Goal: Task Accomplishment & Management: Use online tool/utility

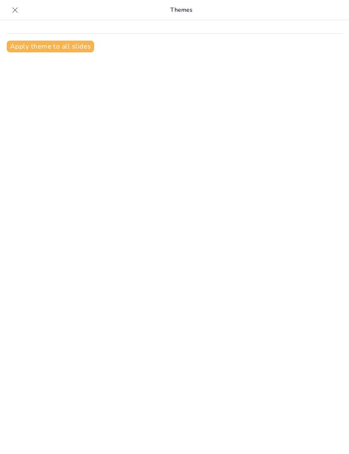
type input "[MEDICAL_DATA]: An Overview of Clinical Manifestations and Examination Protocols"
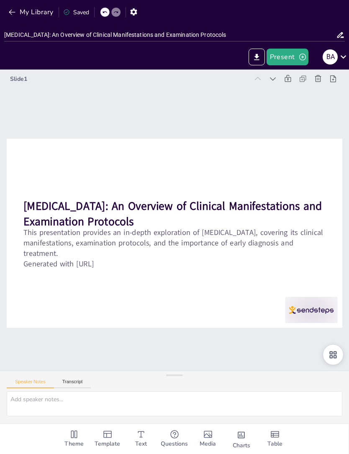
checkbox input "true"
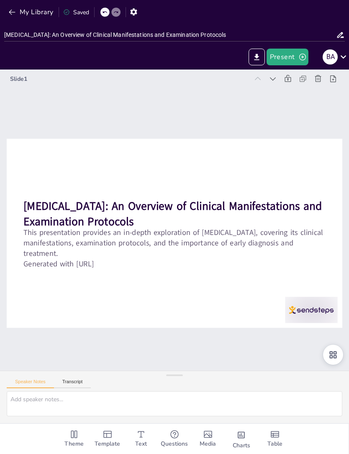
click at [322, 374] on icon at bounding box center [318, 370] width 8 height 8
checkbox input "true"
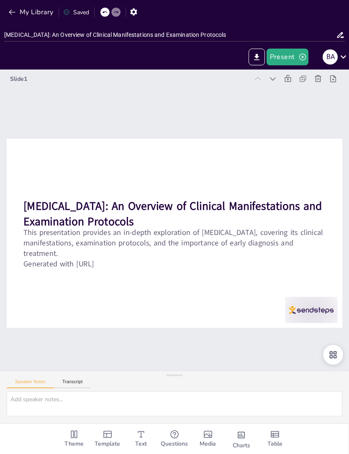
checkbox input "true"
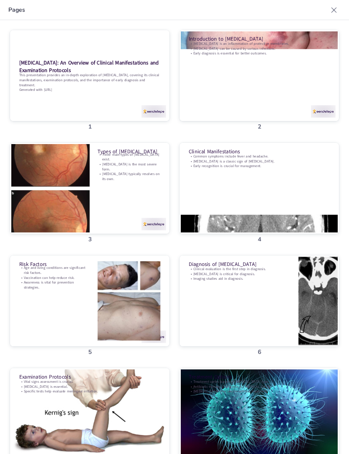
checkbox input "true"
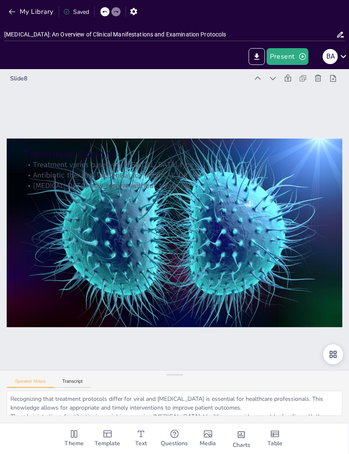
type textarea "Recognizing that treatment protocols differ for viral and bacterial meningitis …"
checkbox input "true"
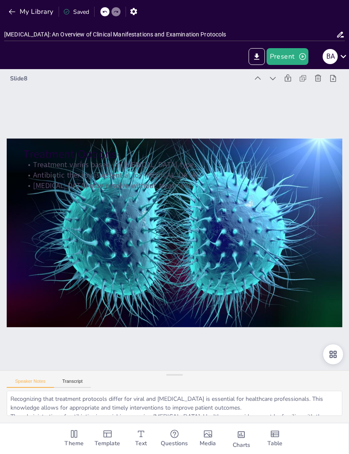
checkbox input "true"
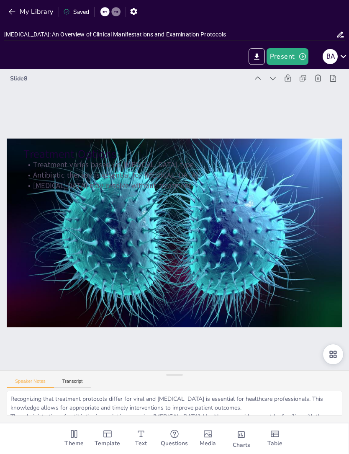
checkbox input "true"
click at [256, 57] on icon "Export to PowerPoint" at bounding box center [256, 57] width 5 height 6
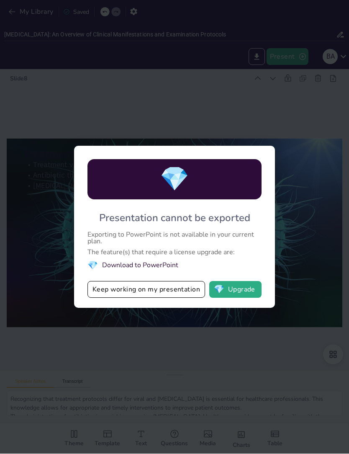
click at [282, 51] on div "💎 Presentation cannot be exported Exporting to PowerPoint is not available in y…" at bounding box center [174, 227] width 349 height 454
click at [185, 292] on button "Keep working on my presentation" at bounding box center [146, 289] width 118 height 17
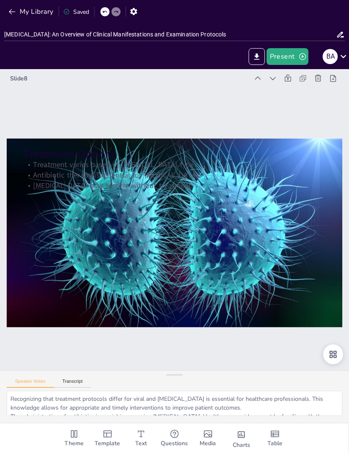
click at [284, 56] on button "Present" at bounding box center [288, 57] width 42 height 17
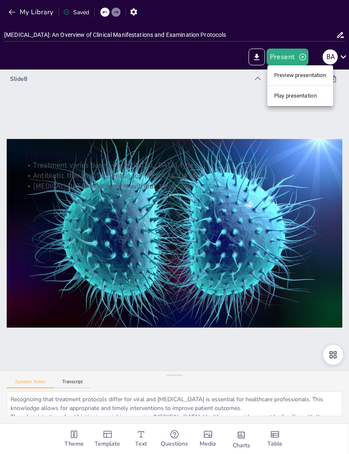
click at [294, 87] on ul "Preview presentation Play presentation" at bounding box center [300, 85] width 66 height 41
click at [295, 76] on li "Preview presentation" at bounding box center [300, 75] width 66 height 13
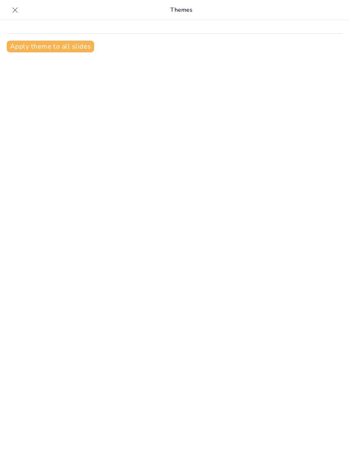
type input "[MEDICAL_DATA]: An Overview of Clinical Manifestations and Examination Protocols"
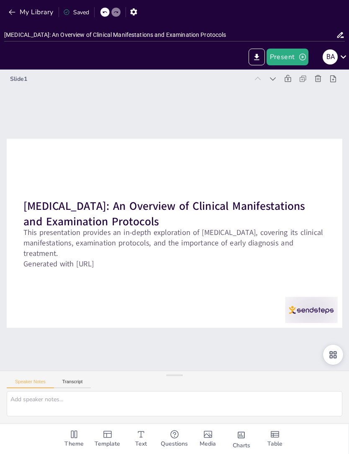
checkbox input "true"
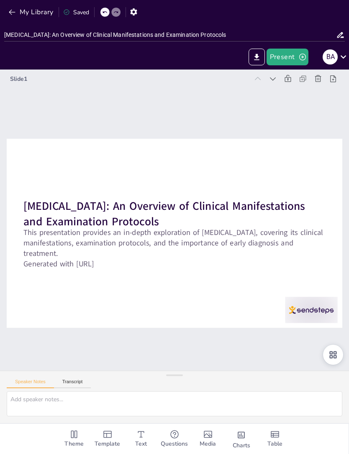
click at [297, 54] on button "Present" at bounding box center [288, 57] width 42 height 17
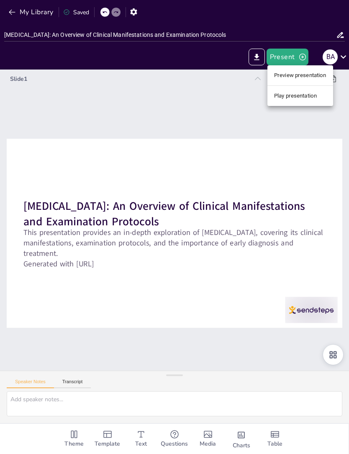
click at [298, 92] on li "Play presentation" at bounding box center [300, 95] width 66 height 13
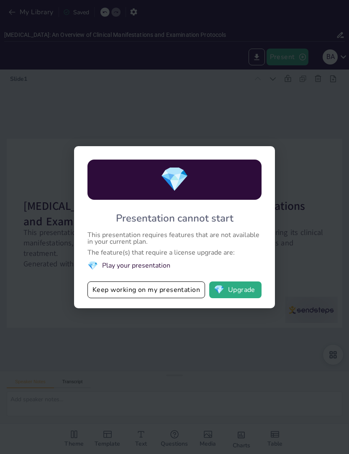
click at [182, 285] on button "Keep working on my presentation" at bounding box center [146, 289] width 118 height 17
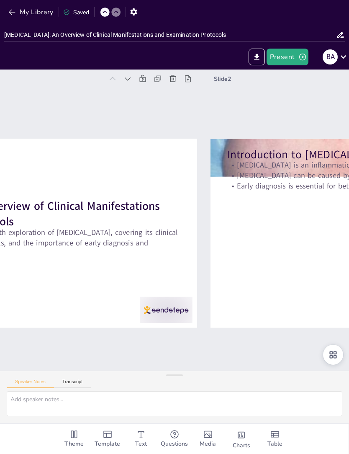
type textarea "[MEDICAL_DATA] represents a critical health concern as it involves the protecti…"
checkbox input "true"
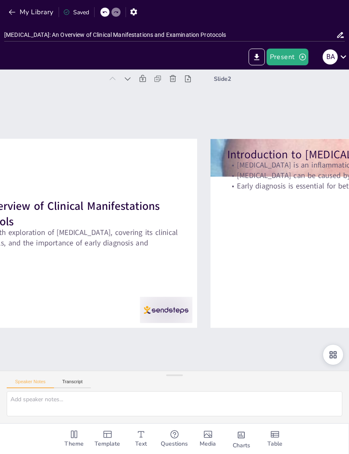
checkbox input "true"
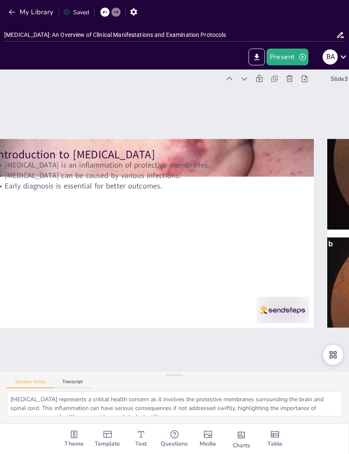
type textarea "Recognizing the different types of [MEDICAL_DATA] is crucial for diagnosis and …"
checkbox input "true"
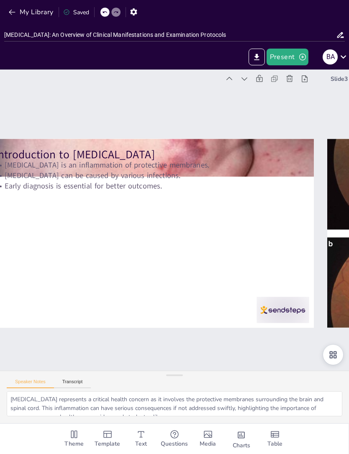
checkbox input "true"
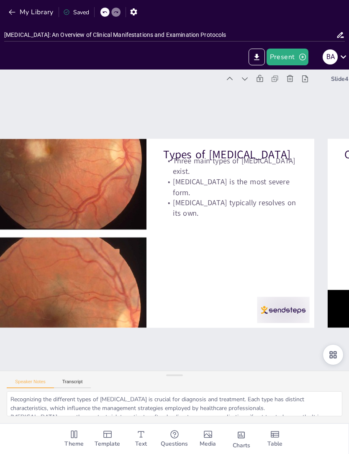
type textarea "Recognizing the common symptoms of [MEDICAL_DATA] is essential for early diagno…"
checkbox input "true"
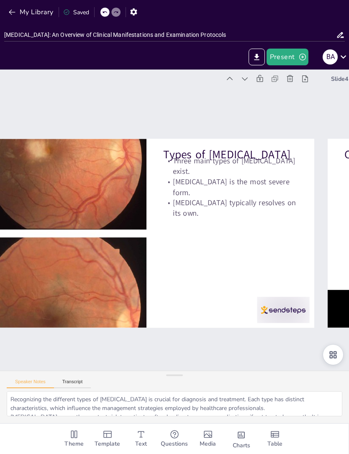
checkbox input "true"
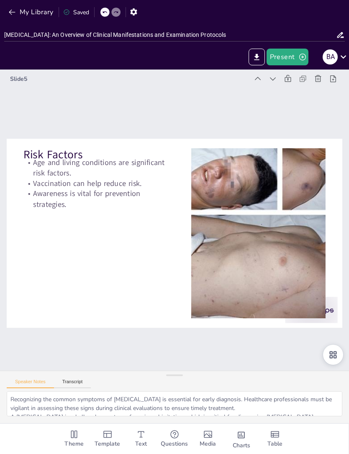
type textarea "Identifying risk factors for [MEDICAL_DATA] is crucial in public health initiat…"
checkbox input "true"
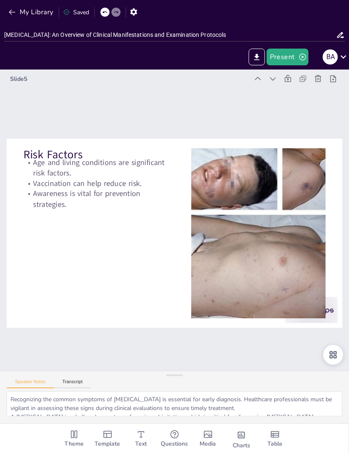
checkbox input "true"
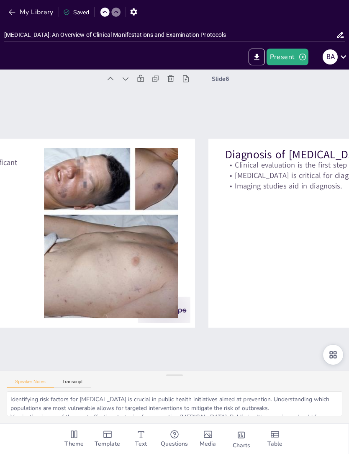
type textarea "A thorough clinical evaluation is the cornerstone of diagnosing [MEDICAL_DATA].…"
checkbox input "true"
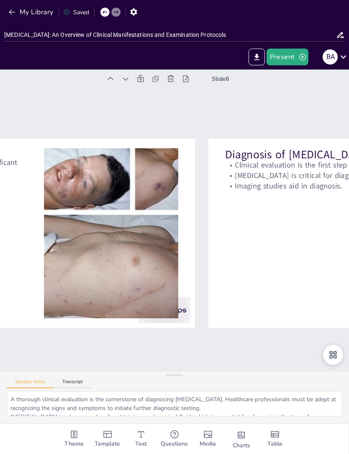
checkbox input "true"
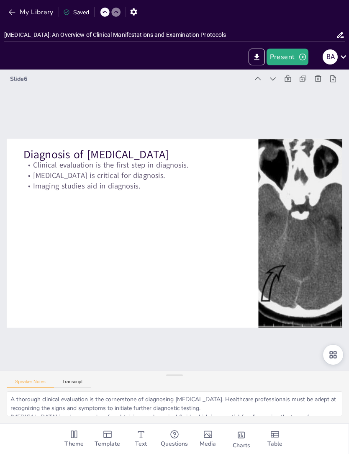
checkbox input "true"
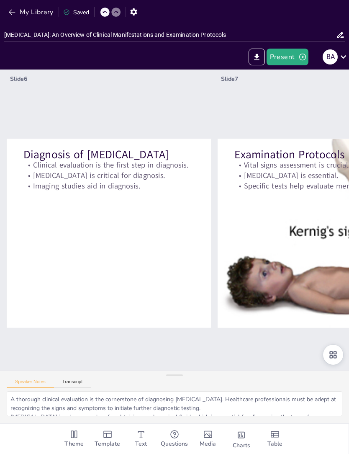
checkbox input "true"
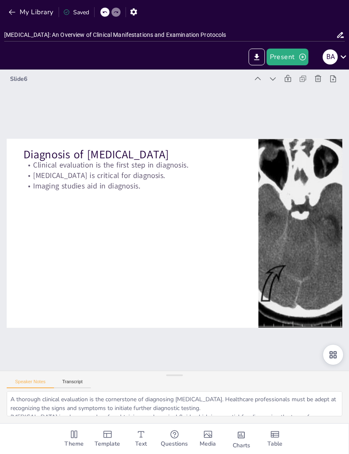
checkbox input "true"
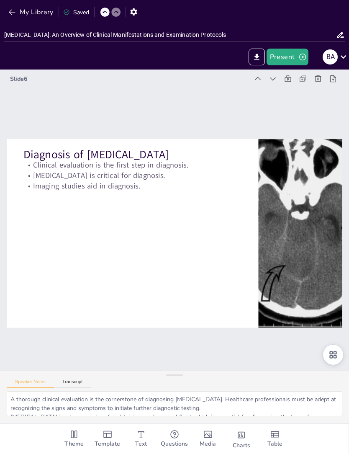
checkbox input "true"
